Goal: Information Seeking & Learning: Learn about a topic

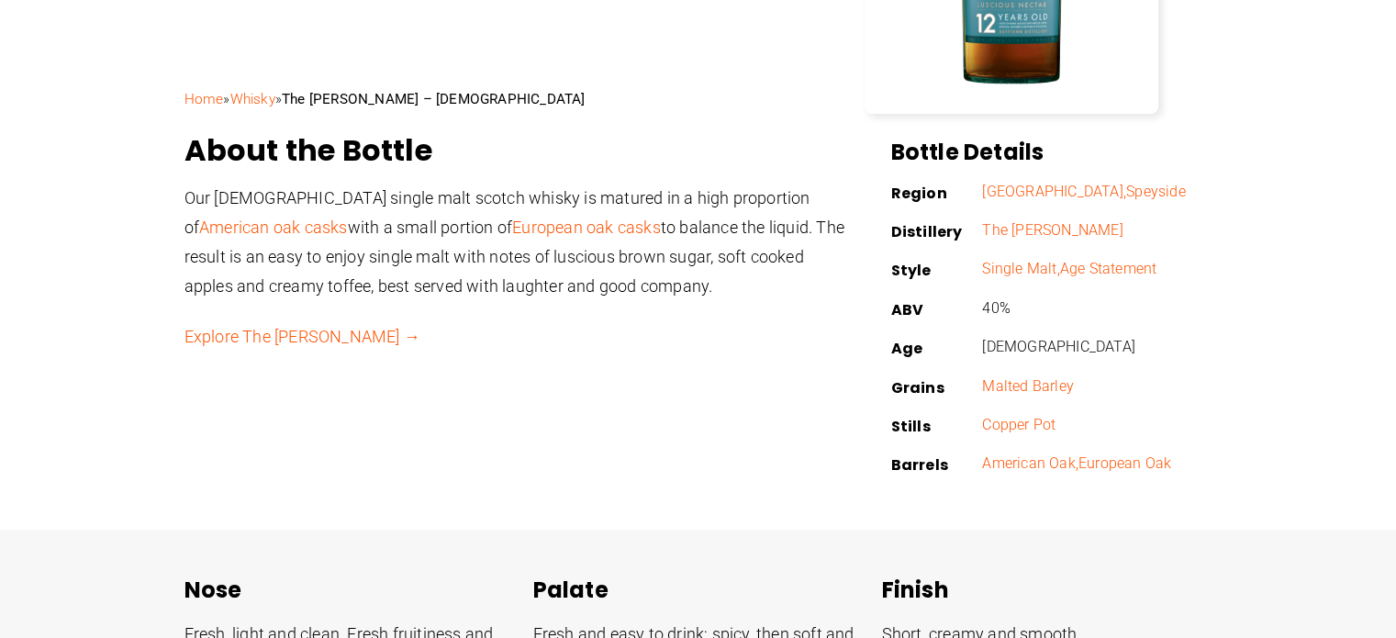
scroll to position [464, 0]
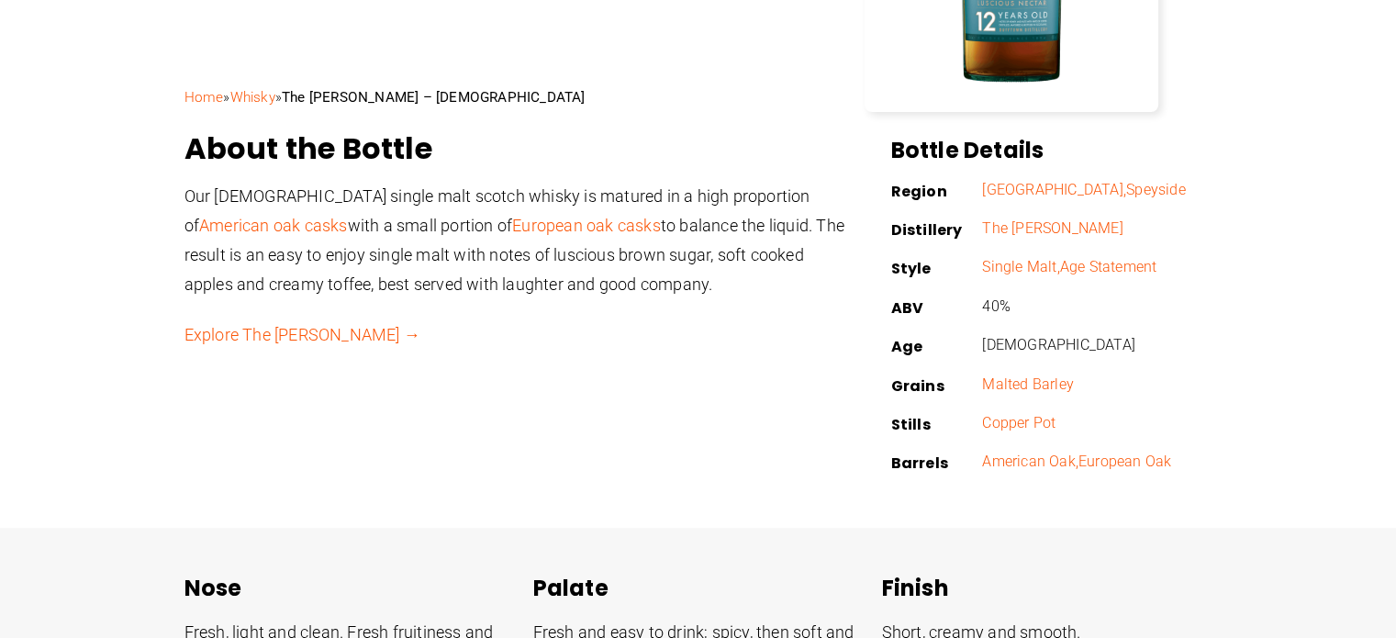
click at [313, 329] on link "Explore The [PERSON_NAME] →" at bounding box center [302, 334] width 236 height 19
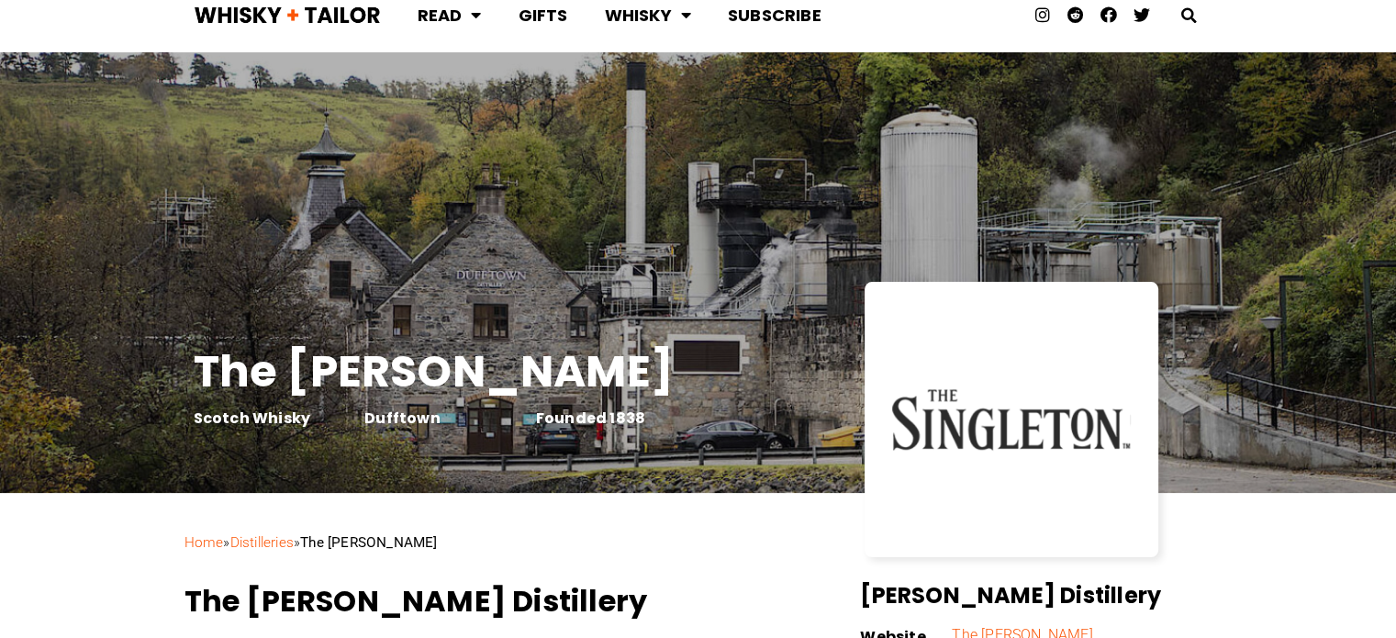
scroll to position [22, 0]
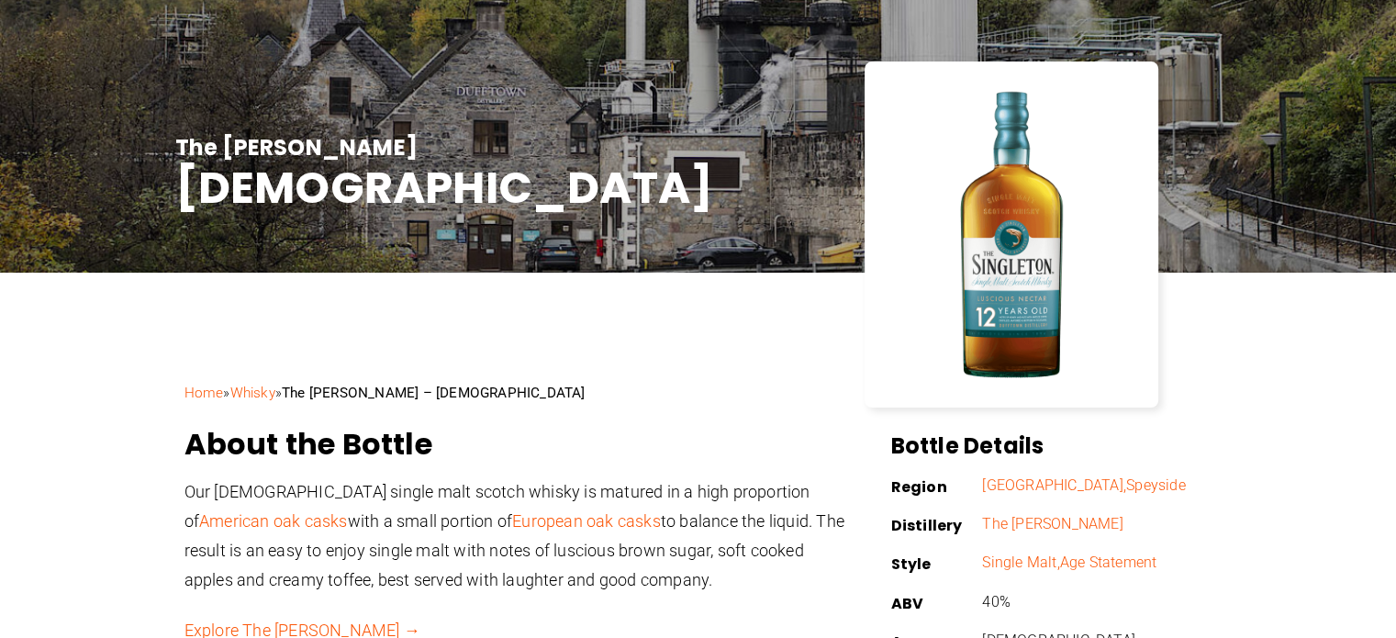
scroll to position [165, 0]
